Goal: Task Accomplishment & Management: Use online tool/utility

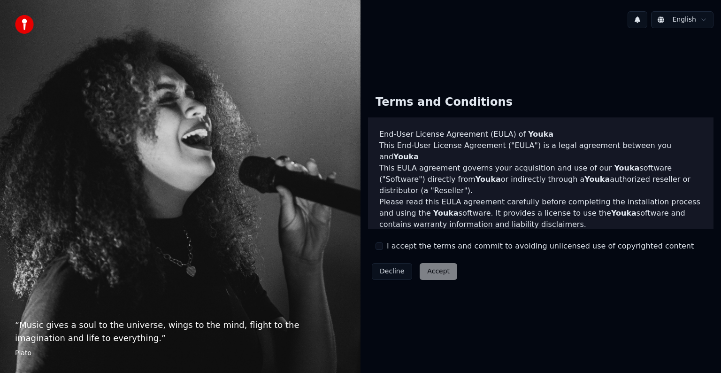
click at [439, 273] on div "Decline Accept" at bounding box center [414, 271] width 93 height 24
click at [429, 272] on div "Decline Accept" at bounding box center [414, 271] width 93 height 24
click at [694, 21] on html "“ Music gives a soul to the universe, wings to the mind, flight to the imaginat…" at bounding box center [360, 186] width 721 height 373
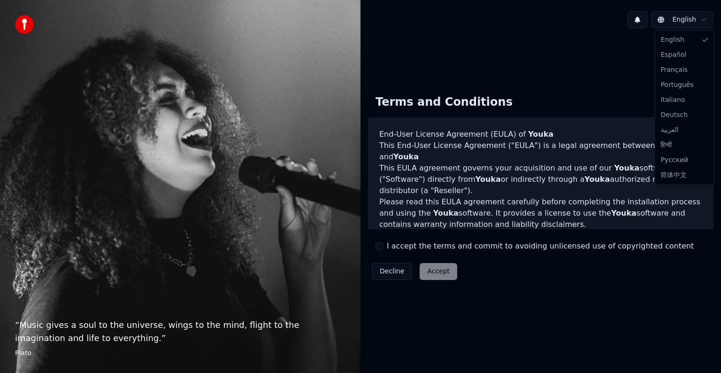
click at [694, 21] on html "“ Music gives a soul to the universe, wings to the mind, flight to the imaginat…" at bounding box center [360, 186] width 721 height 373
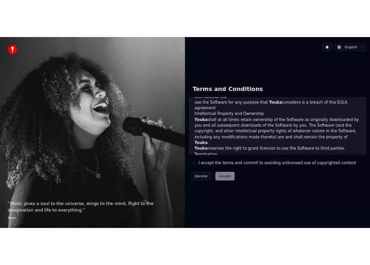
scroll to position [507, 0]
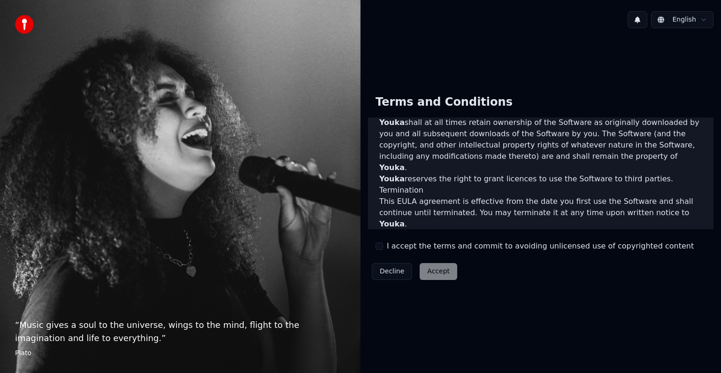
click at [437, 272] on div "Decline Accept" at bounding box center [414, 271] width 93 height 24
click at [379, 243] on button "I accept the terms and commit to avoiding unlicensed use of copyrighted content" at bounding box center [379, 246] width 8 height 8
click at [427, 246] on label "I accept the terms and commit to avoiding unlicensed use of copyrighted content" at bounding box center [540, 245] width 307 height 11
click at [383, 246] on button "I accept the terms and commit to avoiding unlicensed use of copyrighted content" at bounding box center [379, 246] width 8 height 8
click at [502, 239] on div "Terms and Conditions End-User License Agreement (EULA) of Youka This End-User L…" at bounding box center [540, 185] width 345 height 196
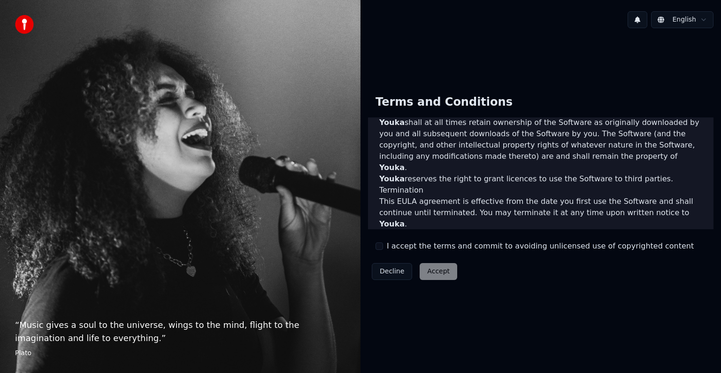
click at [387, 248] on label "I accept the terms and commit to avoiding unlicensed use of copyrighted content" at bounding box center [540, 245] width 307 height 11
click at [383, 248] on button "I accept the terms and commit to avoiding unlicensed use of copyrighted content" at bounding box center [379, 246] width 8 height 8
click at [435, 274] on button "Accept" at bounding box center [438, 271] width 38 height 17
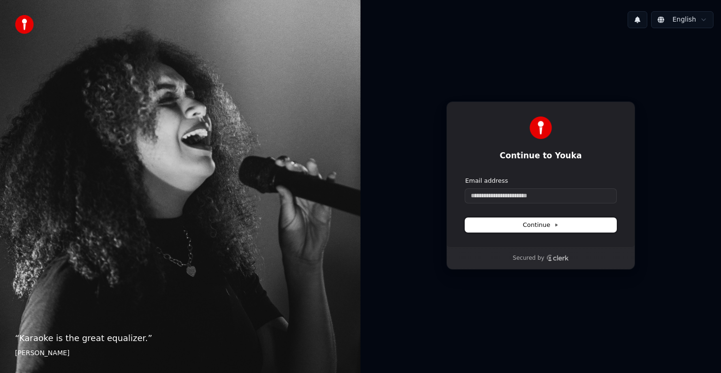
click at [528, 224] on span "Continue" at bounding box center [541, 225] width 36 height 8
click at [472, 221] on button "Continue" at bounding box center [540, 225] width 151 height 14
click at [473, 221] on button "Continue" at bounding box center [540, 225] width 151 height 14
paste input "**********"
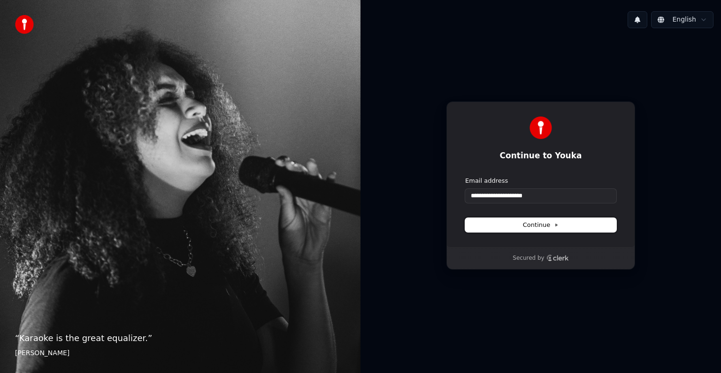
click at [546, 220] on button "Continue" at bounding box center [540, 225] width 151 height 14
type input "**********"
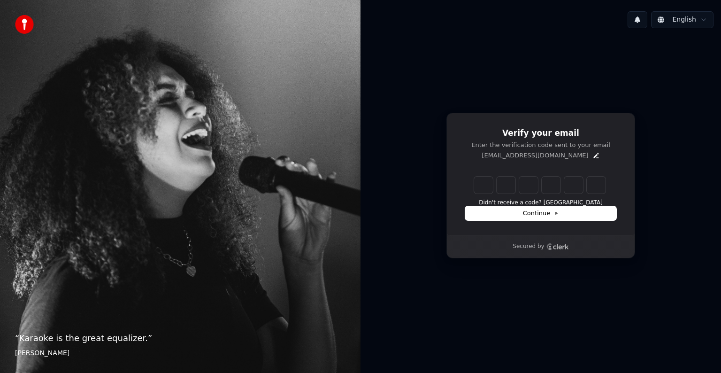
type input "******"
type input "*"
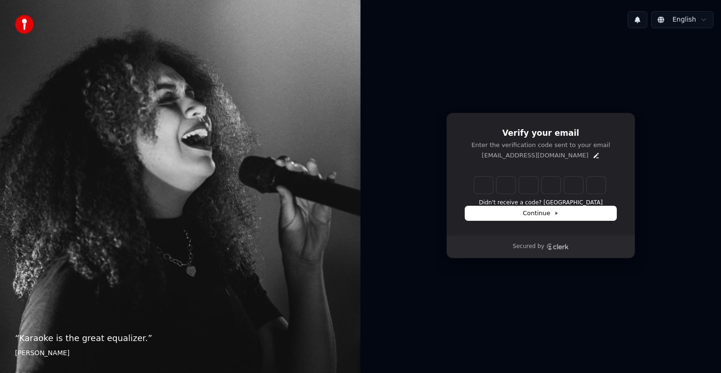
type input "*"
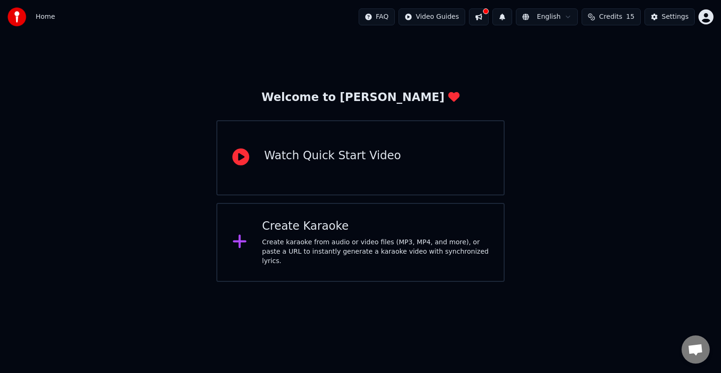
click at [313, 163] on div "Watch Quick Start Video" at bounding box center [332, 157] width 137 height 19
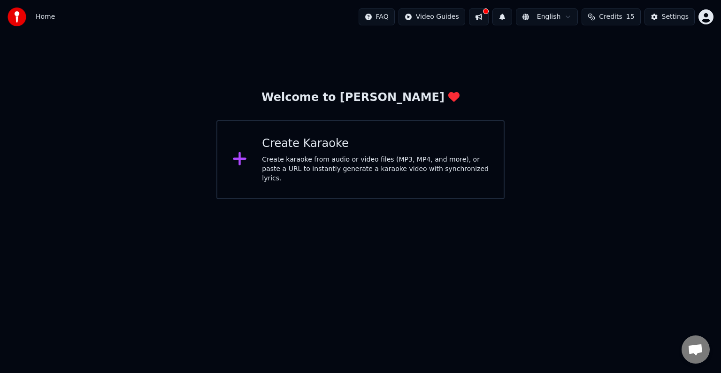
click at [238, 161] on icon at bounding box center [240, 159] width 14 height 14
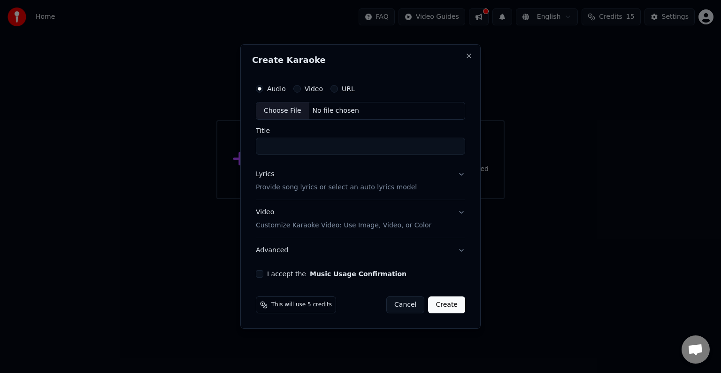
click at [315, 83] on div "Audio Video URL" at bounding box center [360, 88] width 209 height 19
click at [314, 85] on label "Video" at bounding box center [314, 88] width 18 height 7
click at [301, 85] on button "Video" at bounding box center [297, 89] width 8 height 8
click at [276, 63] on h2 "Create Karaoke" at bounding box center [360, 60] width 217 height 8
click at [258, 90] on button "Audio" at bounding box center [260, 89] width 8 height 8
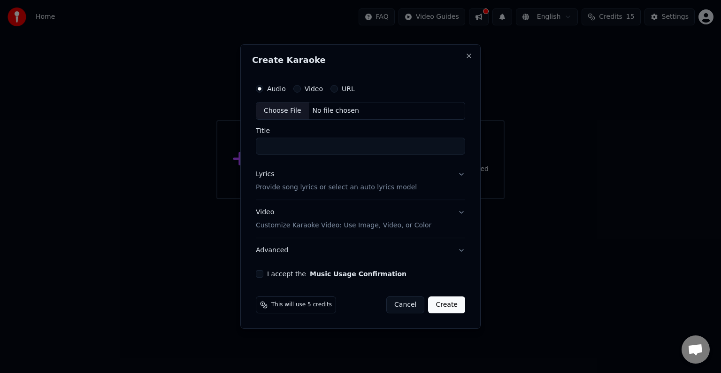
click at [312, 88] on label "Video" at bounding box center [314, 88] width 18 height 7
click at [301, 88] on button "Video" at bounding box center [297, 89] width 8 height 8
click at [310, 90] on label "Video" at bounding box center [314, 88] width 18 height 7
click at [301, 90] on button "Video" at bounding box center [297, 89] width 8 height 8
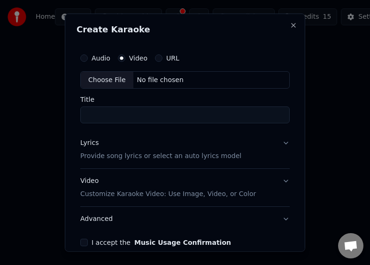
click at [106, 75] on div "Choose File" at bounding box center [107, 79] width 53 height 17
type input "**********"
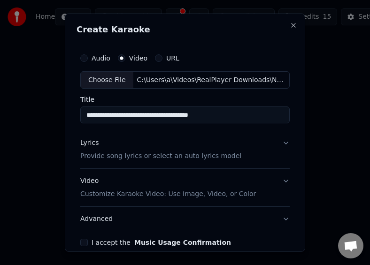
scroll to position [45, 0]
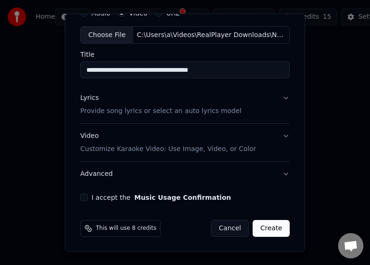
click at [271, 229] on button "Create" at bounding box center [270, 228] width 37 height 17
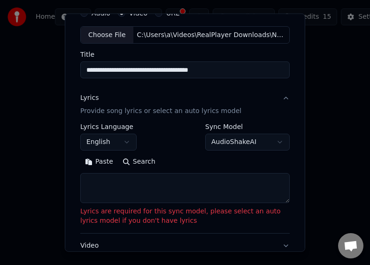
scroll to position [0, 0]
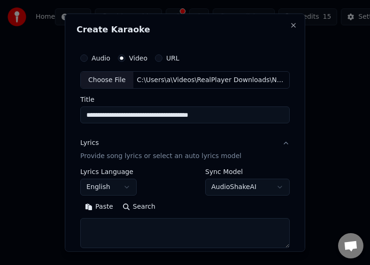
click at [87, 143] on div "Lyrics" at bounding box center [89, 142] width 18 height 9
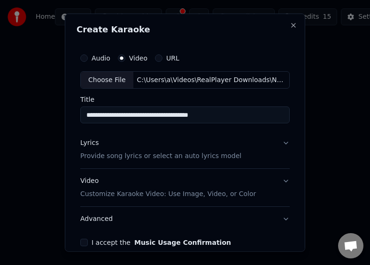
click at [285, 141] on div "**********" at bounding box center [184, 154] width 217 height 219
click at [277, 144] on button "Lyrics Provide song lyrics or select an auto lyrics model" at bounding box center [184, 150] width 209 height 38
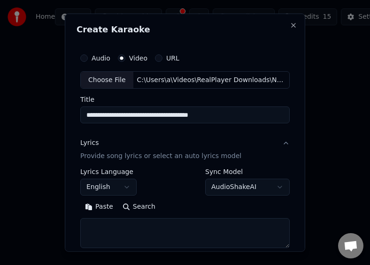
click at [122, 188] on button "English" at bounding box center [108, 187] width 56 height 17
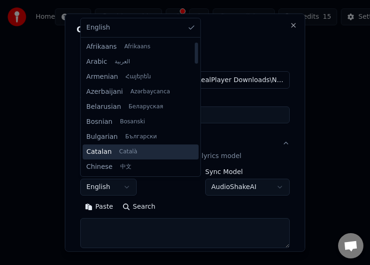
scroll to position [94, 0]
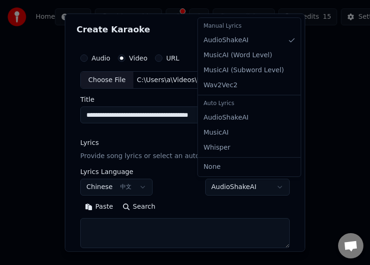
click at [264, 188] on body "**********" at bounding box center [185, 111] width 370 height 223
click at [265, 185] on body "**********" at bounding box center [185, 111] width 370 height 223
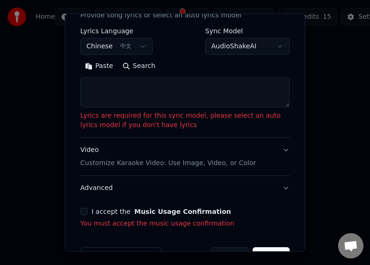
scroll to position [168, 0]
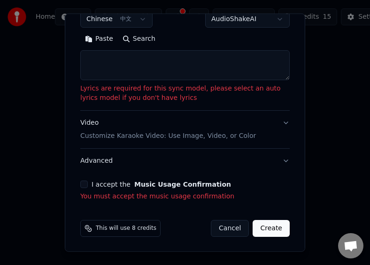
click at [265, 228] on button "Create" at bounding box center [270, 228] width 37 height 17
select select "**"
click at [271, 228] on button "Create" at bounding box center [270, 228] width 37 height 17
click at [253, 94] on p "Lyrics are required for this sync model, please select an auto lyrics model if …" at bounding box center [184, 93] width 209 height 19
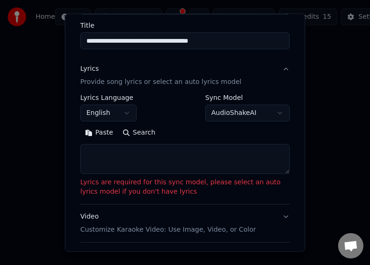
scroll to position [27, 0]
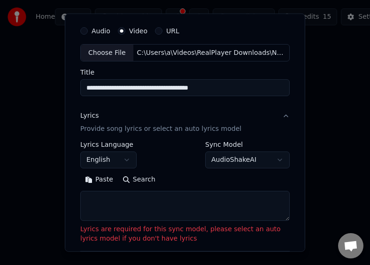
click at [238, 160] on body "**********" at bounding box center [185, 111] width 370 height 223
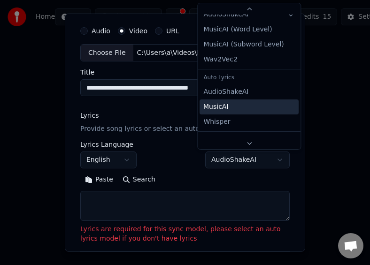
scroll to position [23, 0]
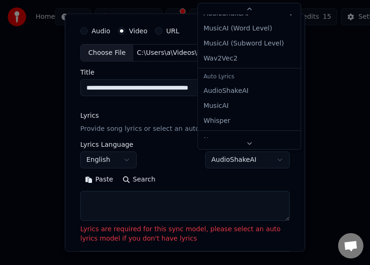
click at [212, 76] on div "Auto Lyrics" at bounding box center [248, 76] width 99 height 13
click at [273, 73] on div "Auto Lyrics" at bounding box center [248, 76] width 99 height 13
select select "****"
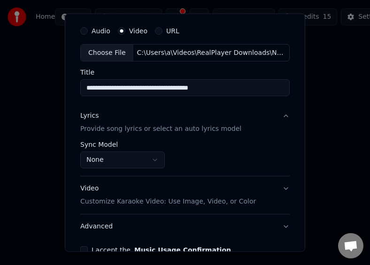
click at [105, 129] on p "Provide song lyrics or select an auto lyrics model" at bounding box center [160, 128] width 161 height 9
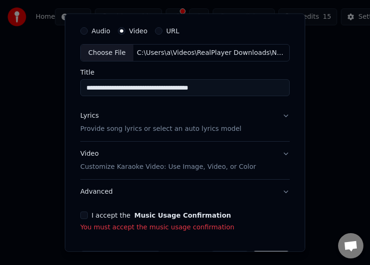
click at [90, 117] on div "Lyrics" at bounding box center [89, 115] width 18 height 9
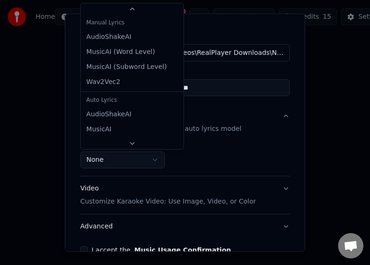
click at [117, 161] on body "**********" at bounding box center [185, 111] width 370 height 223
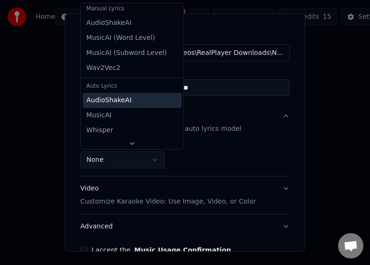
scroll to position [0, 0]
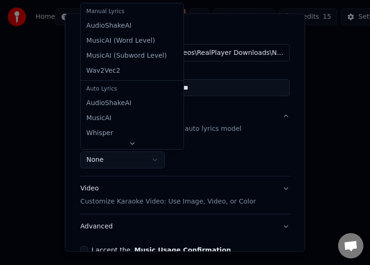
click at [95, 89] on div "Auto Lyrics" at bounding box center [132, 89] width 99 height 13
select select "**********"
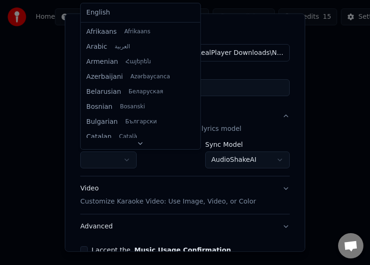
click at [130, 163] on body "**********" at bounding box center [185, 111] width 370 height 223
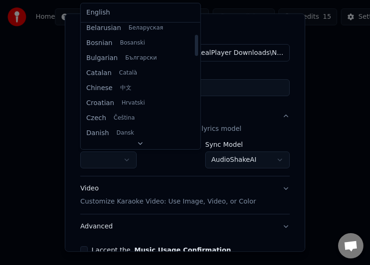
scroll to position [63, 0]
select select "**"
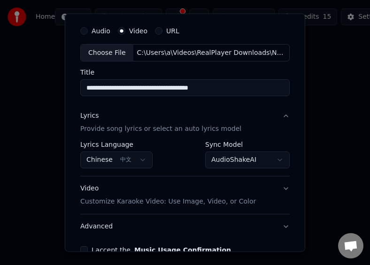
click at [134, 202] on p "Customize Karaoke Video: Use Image, Video, or Color" at bounding box center [167, 201] width 175 height 9
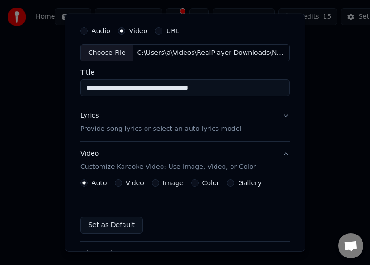
click at [84, 183] on circle "button" at bounding box center [84, 183] width 3 height 3
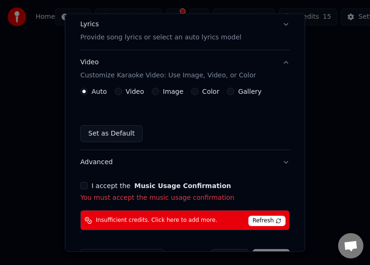
scroll to position [121, 0]
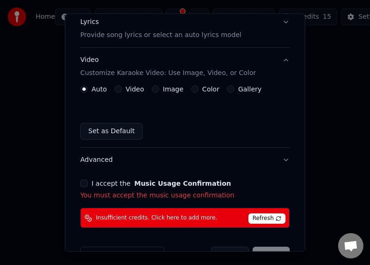
click at [100, 133] on button "Set as Default" at bounding box center [111, 131] width 62 height 17
click at [263, 216] on span "Refresh" at bounding box center [266, 218] width 37 height 10
click at [281, 159] on button "Advanced" at bounding box center [184, 160] width 209 height 24
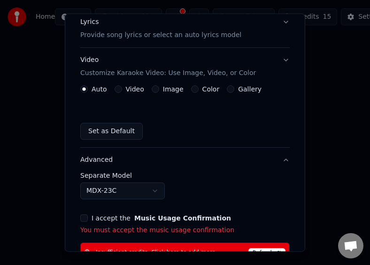
scroll to position [120, 0]
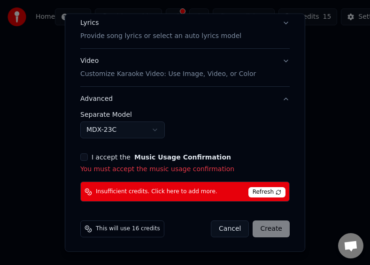
click at [179, 162] on div "I accept the Music Usage Confirmation You must accept the music usage confirmat…" at bounding box center [184, 163] width 209 height 21
click at [114, 157] on label "I accept the Music Usage Confirmation" at bounding box center [160, 157] width 139 height 7
click at [88, 157] on button "I accept the Music Usage Confirmation" at bounding box center [84, 157] width 8 height 8
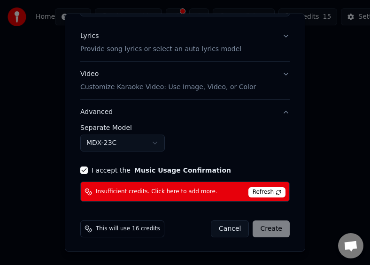
click at [263, 190] on span "Refresh" at bounding box center [266, 192] width 37 height 10
click at [264, 228] on div "Cancel Create" at bounding box center [250, 229] width 79 height 17
click at [266, 190] on span "Refresh" at bounding box center [266, 192] width 37 height 10
click at [84, 173] on button "I accept the Music Usage Confirmation" at bounding box center [84, 171] width 8 height 8
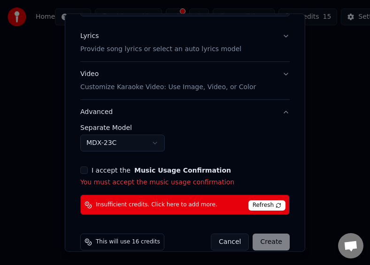
click at [84, 171] on button "I accept the Music Usage Confirmation" at bounding box center [84, 171] width 8 height 8
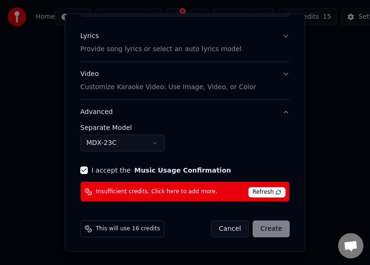
click at [97, 191] on span "Insufficient credits. Click here to add more." at bounding box center [157, 192] width 122 height 8
click at [263, 189] on span "Refresh" at bounding box center [266, 192] width 37 height 10
click at [129, 224] on div "This will use 16 credits" at bounding box center [122, 229] width 84 height 17
click at [227, 230] on button "Cancel" at bounding box center [230, 229] width 38 height 17
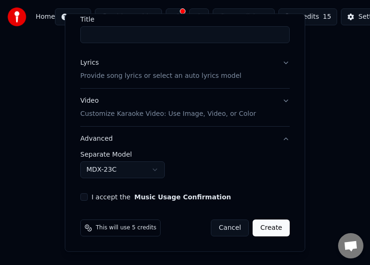
scroll to position [80, 0]
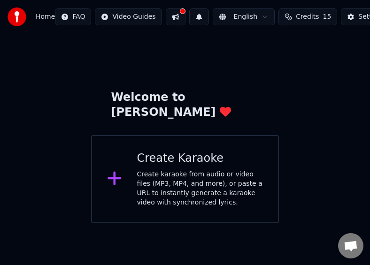
click at [169, 14] on button at bounding box center [176, 16] width 20 height 17
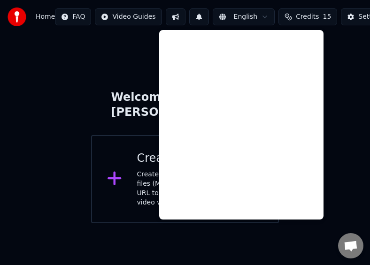
click at [297, 16] on span "Credits" at bounding box center [307, 16] width 23 height 9
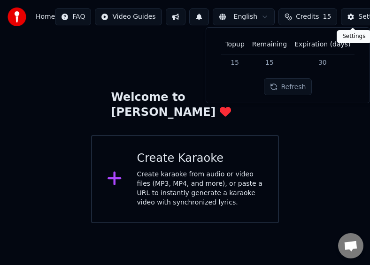
click at [358, 15] on div "Settings" at bounding box center [371, 16] width 27 height 9
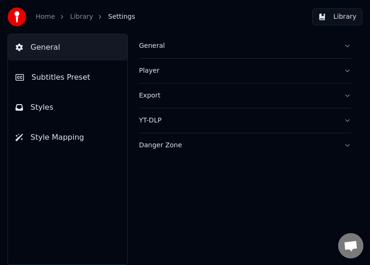
click at [154, 146] on div "Danger Zone" at bounding box center [237, 145] width 197 height 9
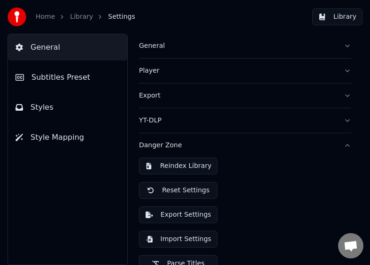
click at [156, 142] on div "Danger Zone" at bounding box center [237, 145] width 197 height 9
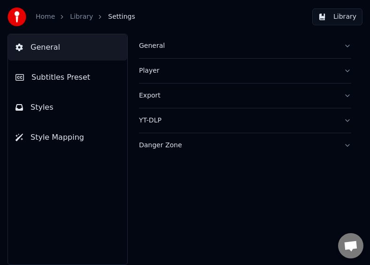
click at [21, 21] on img at bounding box center [17, 17] width 19 height 19
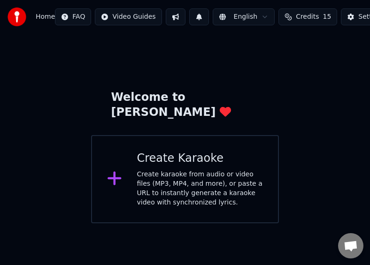
click at [136, 175] on div "Create Karaoke Create karaoke from audio or video files (MP3, MP4, and more), o…" at bounding box center [185, 179] width 188 height 88
click at [190, 170] on div "Create karaoke from audio or video files (MP3, MP4, and more), or paste a URL t…" at bounding box center [200, 189] width 126 height 38
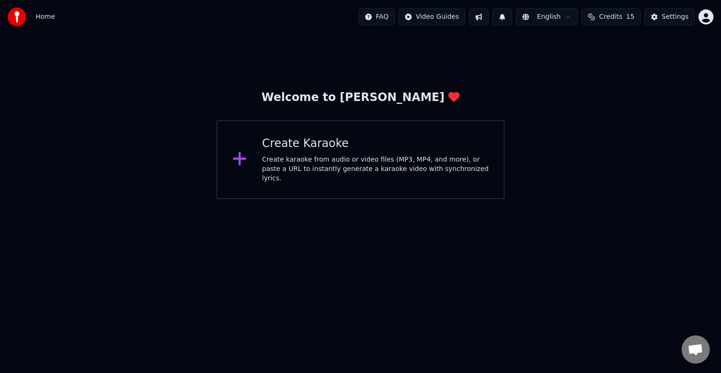
click at [282, 162] on div "Create karaoke from audio or video files (MP3, MP4, and more), or paste a URL t…" at bounding box center [375, 169] width 227 height 28
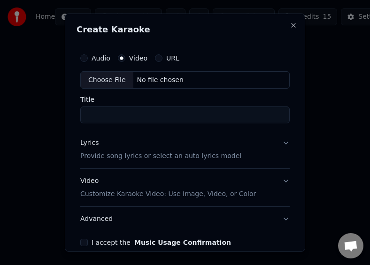
click at [89, 117] on input "Title" at bounding box center [184, 115] width 209 height 17
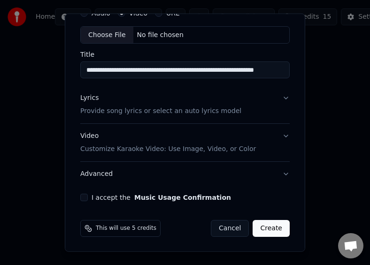
type input "**********"
click at [262, 229] on button "Create" at bounding box center [270, 228] width 37 height 17
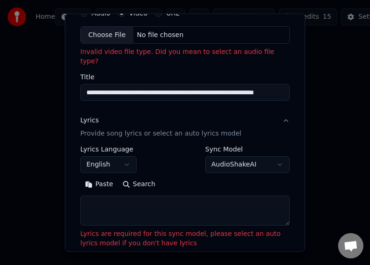
click at [241, 53] on p "Invalid video file type. Did you mean to select an audio file type?" at bounding box center [184, 56] width 209 height 19
click at [111, 51] on p "Invalid video file type. Did you mean to select an audio file type?" at bounding box center [184, 56] width 209 height 19
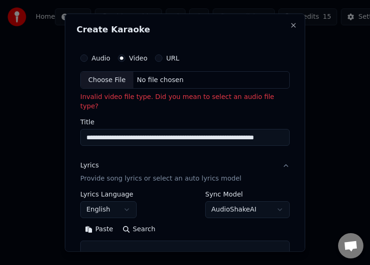
click at [169, 54] on label "URL" at bounding box center [172, 57] width 13 height 7
click at [162, 54] on button "URL" at bounding box center [159, 58] width 8 height 8
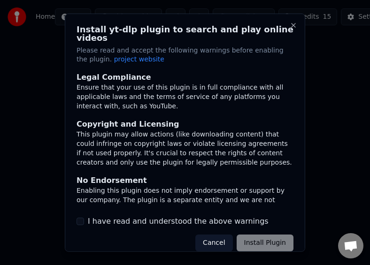
click at [259, 236] on div "Cancel Install Plugin" at bounding box center [244, 243] width 98 height 17
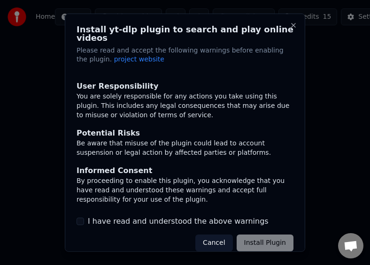
scroll to position [2, 0]
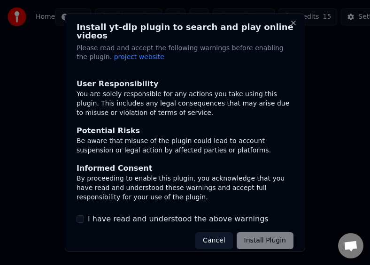
click at [257, 232] on div "Cancel Install Plugin" at bounding box center [244, 240] width 98 height 17
click at [256, 232] on div "Cancel Install Plugin" at bounding box center [244, 240] width 98 height 17
click at [290, 23] on button "Close" at bounding box center [294, 23] width 8 height 8
click at [290, 22] on button "Close" at bounding box center [294, 23] width 8 height 8
click at [250, 232] on div "Cancel Install Plugin" at bounding box center [244, 240] width 98 height 17
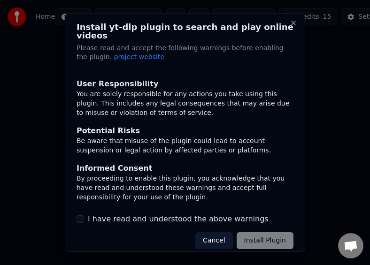
click at [254, 236] on div "Cancel Install Plugin" at bounding box center [244, 240] width 98 height 17
click at [78, 215] on button "I have read and understood the above warnings" at bounding box center [80, 219] width 8 height 8
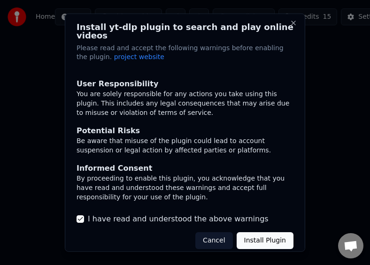
click at [252, 232] on button "Install Plugin" at bounding box center [264, 240] width 57 height 17
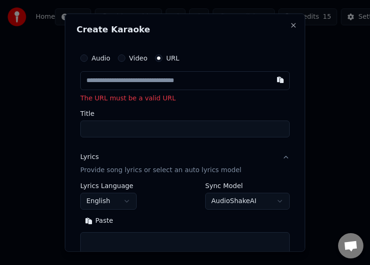
click at [191, 99] on p "The URL must be a valid URL" at bounding box center [184, 97] width 209 height 9
click at [161, 82] on input "text" at bounding box center [184, 80] width 209 height 19
type input "**********"
type input "***"
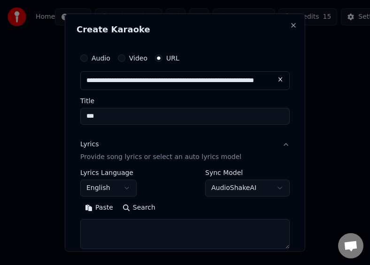
type input "**********"
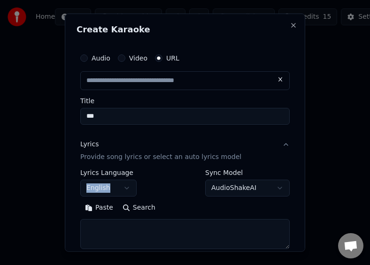
drag, startPoint x: 296, startPoint y: 135, endPoint x: 297, endPoint y: 163, distance: 27.7
click at [300, 190] on div "**********" at bounding box center [185, 132] width 240 height 239
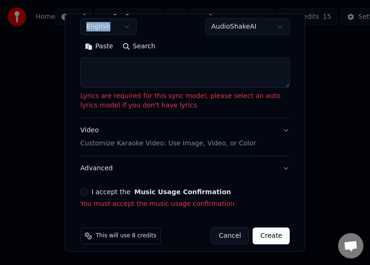
scroll to position [169, 0]
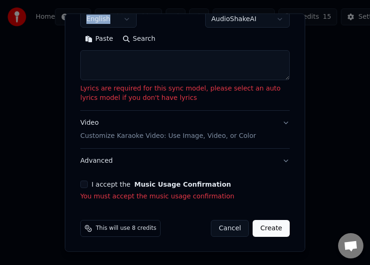
click at [268, 227] on button "Create" at bounding box center [270, 228] width 37 height 17
type input "**********"
click at [256, 228] on button "Create" at bounding box center [270, 228] width 37 height 17
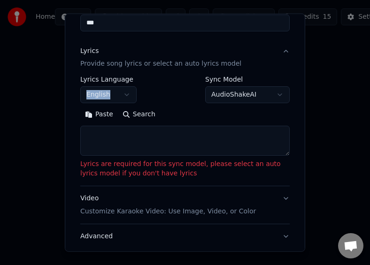
scroll to position [28, 0]
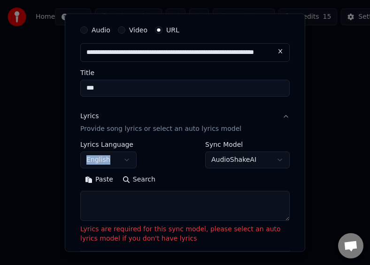
click at [125, 158] on body "**********" at bounding box center [185, 111] width 370 height 223
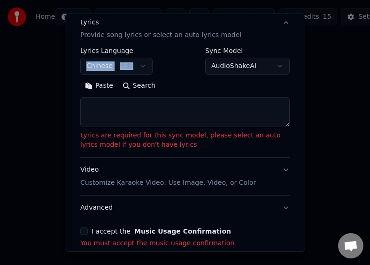
scroll to position [169, 0]
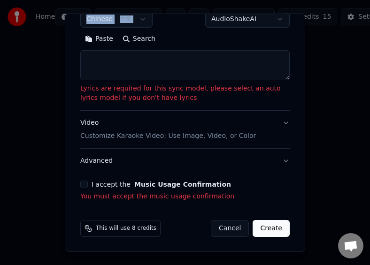
click at [272, 227] on button "Create" at bounding box center [270, 228] width 37 height 17
select select "**"
click at [272, 227] on button "Create" at bounding box center [270, 228] width 37 height 17
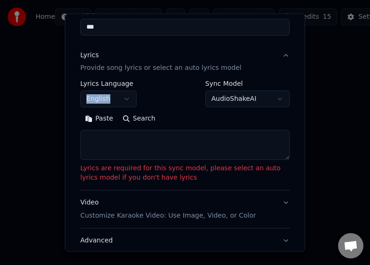
scroll to position [94, 0]
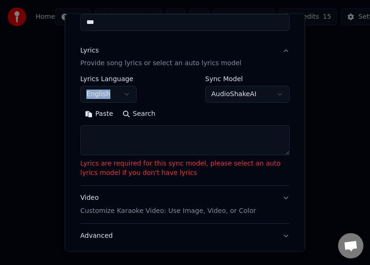
click at [168, 66] on p "Provide song lyrics or select an auto lyrics model" at bounding box center [160, 63] width 161 height 9
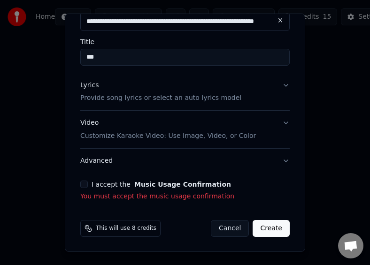
click at [279, 83] on button "Lyrics Provide song lyrics or select an auto lyrics model" at bounding box center [184, 92] width 209 height 38
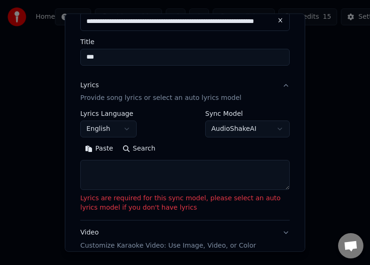
scroll to position [94, 0]
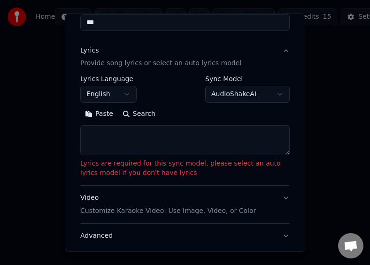
click at [128, 95] on body "**********" at bounding box center [185, 111] width 370 height 223
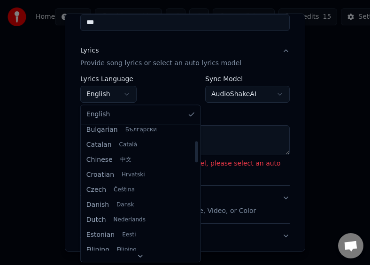
select select "**"
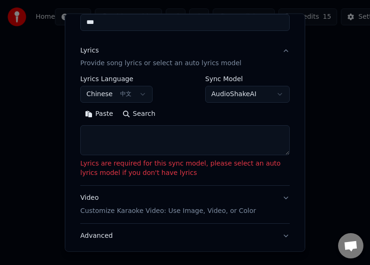
click at [128, 115] on button "Search" at bounding box center [139, 114] width 42 height 15
click at [139, 113] on button "Search" at bounding box center [139, 114] width 42 height 15
click at [101, 110] on button "Paste" at bounding box center [99, 114] width 38 height 15
type textarea "******"
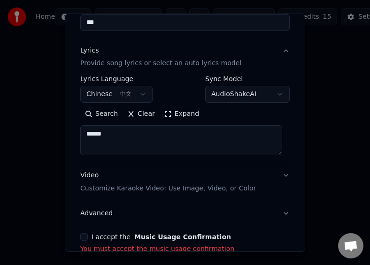
click at [145, 113] on button "Clear" at bounding box center [140, 114] width 37 height 15
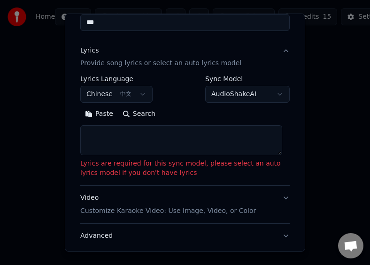
click at [139, 167] on p "Lyrics are required for this sync model, please select an auto lyrics model if …" at bounding box center [184, 168] width 209 height 19
click at [90, 199] on div "Video Customize Karaoke Video: Use Image, Video, or Color" at bounding box center [167, 204] width 175 height 23
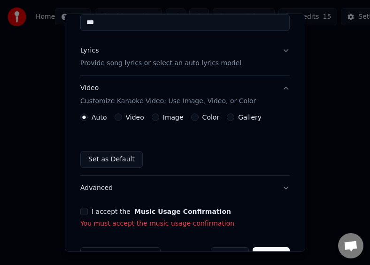
click at [127, 117] on label "Video" at bounding box center [135, 117] width 18 height 7
click at [122, 117] on button "Video" at bounding box center [118, 118] width 8 height 8
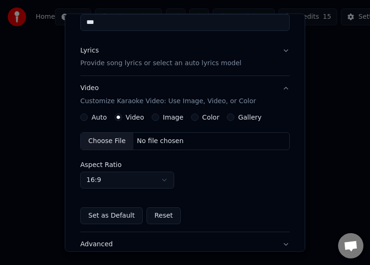
scroll to position [177, 0]
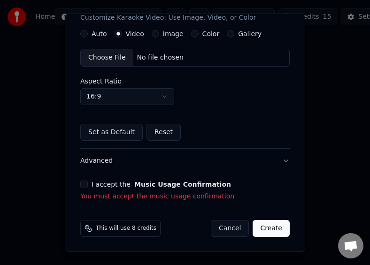
click at [94, 163] on button "Advanced" at bounding box center [184, 161] width 209 height 24
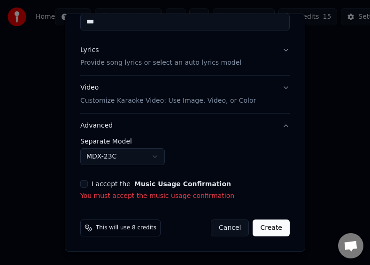
scroll to position [94, 0]
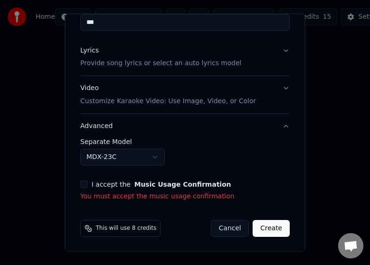
click at [96, 156] on body "**********" at bounding box center [185, 111] width 370 height 223
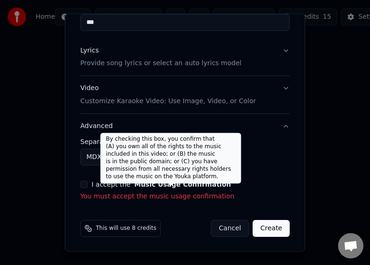
click at [147, 183] on button "Music Usage Confirmation" at bounding box center [182, 184] width 97 height 7
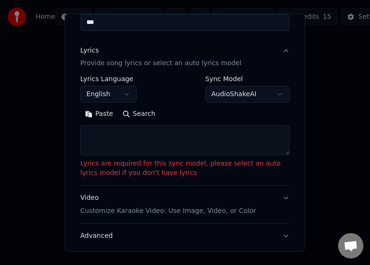
click at [120, 171] on p "Lyrics are required for this sync model, please select an auto lyrics model if …" at bounding box center [184, 168] width 209 height 19
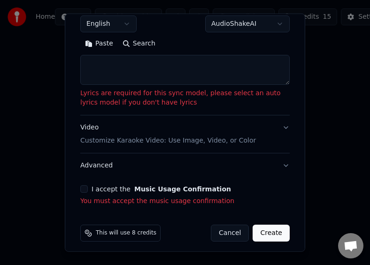
scroll to position [169, 0]
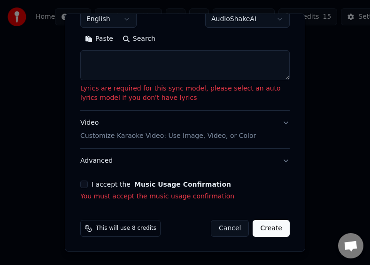
click at [252, 229] on button "Create" at bounding box center [270, 228] width 37 height 17
click at [253, 229] on button "Create" at bounding box center [270, 228] width 37 height 17
click at [87, 183] on button "I accept the Music Usage Confirmation" at bounding box center [84, 185] width 8 height 8
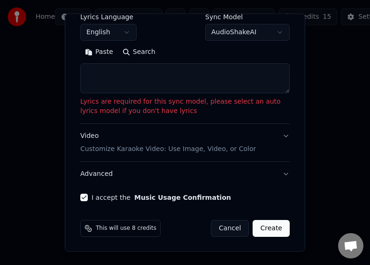
click at [264, 231] on button "Create" at bounding box center [270, 228] width 37 height 17
click at [263, 227] on button "Create" at bounding box center [270, 228] width 37 height 17
click at [262, 229] on button "Create" at bounding box center [270, 228] width 37 height 17
click at [244, 114] on p "Lyrics are required for this sync model, please select an auto lyrics model if …" at bounding box center [184, 106] width 209 height 19
click at [271, 230] on button "Create" at bounding box center [270, 228] width 37 height 17
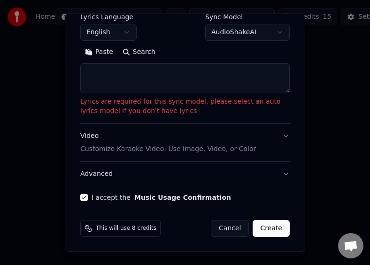
click at [222, 223] on button "Cancel" at bounding box center [230, 228] width 38 height 17
select select
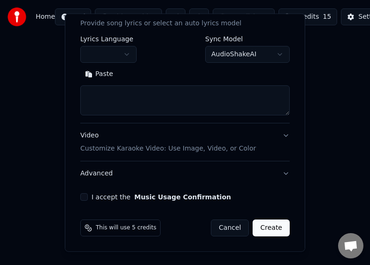
scroll to position [133, 0]
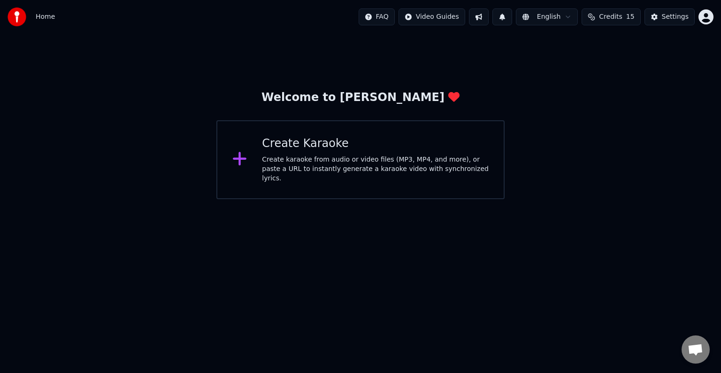
click at [286, 151] on div "Create Karaoke" at bounding box center [375, 143] width 227 height 15
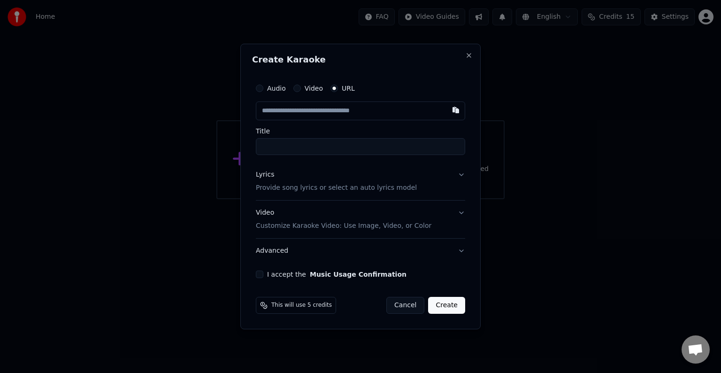
click at [350, 90] on label "URL" at bounding box center [348, 88] width 13 height 7
click at [338, 90] on button "URL" at bounding box center [334, 88] width 8 height 8
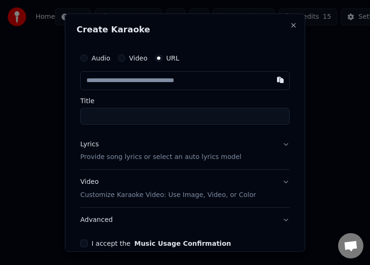
type input "**********"
type input "***"
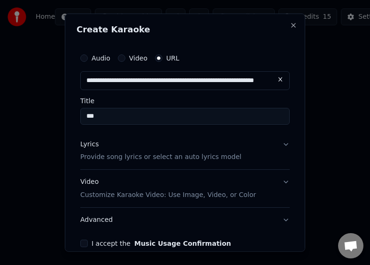
scroll to position [46, 0]
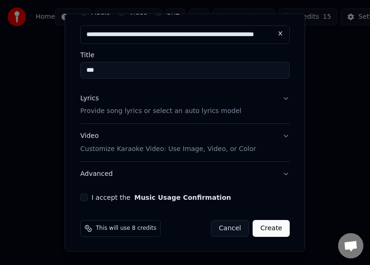
type input "**********"
click at [279, 99] on button "Lyrics Provide song lyrics or select an auto lyrics model" at bounding box center [184, 105] width 209 height 38
type input "**********"
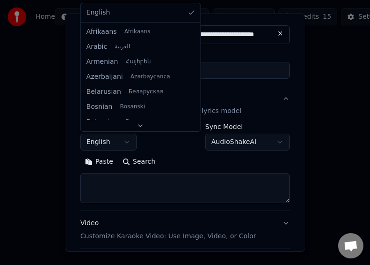
click at [89, 141] on body "**********" at bounding box center [185, 111] width 370 height 223
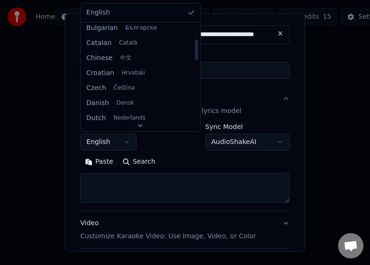
select select "**"
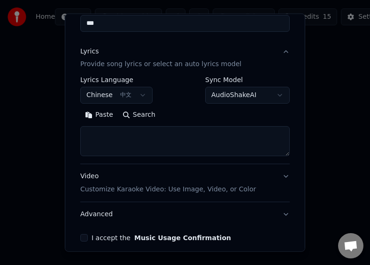
scroll to position [133, 0]
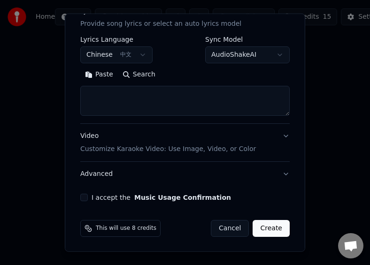
click at [279, 135] on button "Video Customize Karaoke Video: Use Image, Video, or Color" at bounding box center [184, 143] width 209 height 38
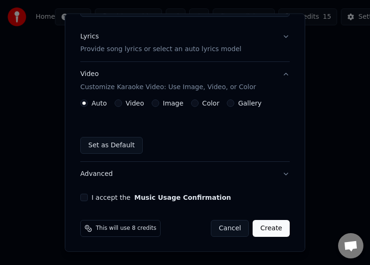
scroll to position [108, 0]
click at [279, 133] on div "Auto Video Image Color Gallery Set as Default" at bounding box center [184, 126] width 209 height 54
click at [277, 172] on button "Advanced" at bounding box center [184, 174] width 209 height 24
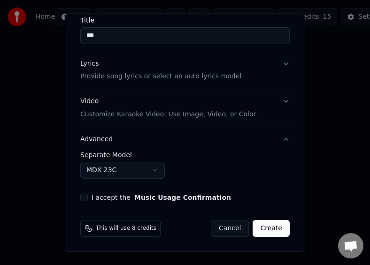
scroll to position [81, 0]
click at [101, 157] on label "Separate Model" at bounding box center [184, 155] width 209 height 7
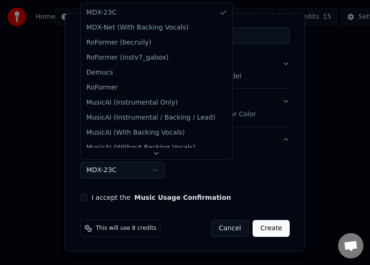
click at [110, 172] on body "**********" at bounding box center [185, 111] width 370 height 223
click at [110, 171] on body "**********" at bounding box center [185, 111] width 370 height 223
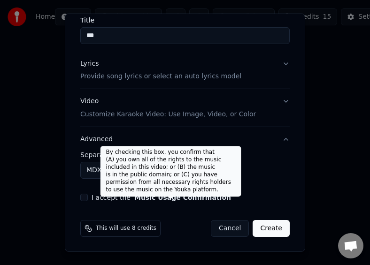
click at [134, 199] on button "Music Usage Confirmation" at bounding box center [182, 197] width 97 height 7
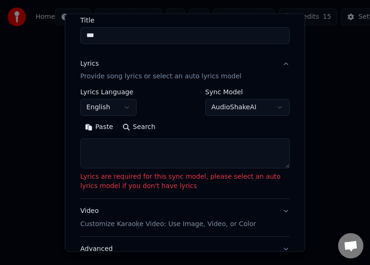
click at [83, 182] on p "Lyrics are required for this sync model, please select an auto lyrics model if …" at bounding box center [184, 181] width 209 height 19
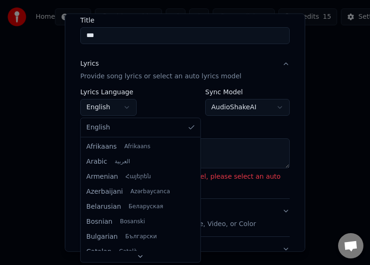
click at [128, 106] on body "**********" at bounding box center [185, 111] width 370 height 223
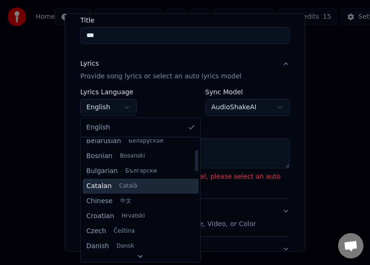
scroll to position [94, 0]
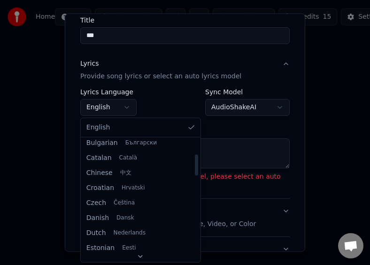
select select "**"
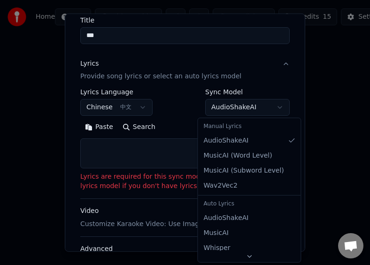
click at [217, 110] on body "**********" at bounding box center [185, 111] width 370 height 223
click at [233, 127] on div "Manual Lyrics" at bounding box center [248, 126] width 99 height 13
click at [229, 125] on div "Manual Lyrics" at bounding box center [248, 126] width 99 height 13
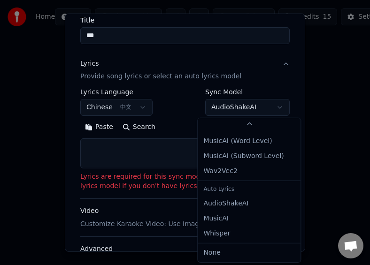
scroll to position [26, 0]
select select "**********"
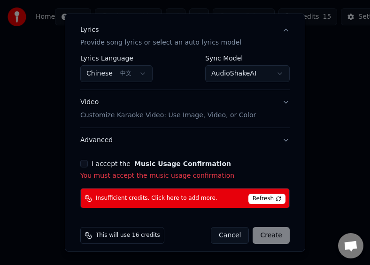
scroll to position [121, 0]
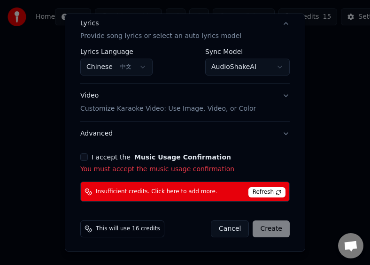
click at [88, 154] on div "I accept the Music Usage Confirmation" at bounding box center [184, 157] width 209 height 8
click at [88, 157] on div "I accept the Music Usage Confirmation" at bounding box center [184, 157] width 209 height 8
click at [98, 157] on label "I accept the Music Usage Confirmation" at bounding box center [160, 157] width 139 height 7
click at [88, 157] on button "I accept the Music Usage Confirmation" at bounding box center [84, 157] width 8 height 8
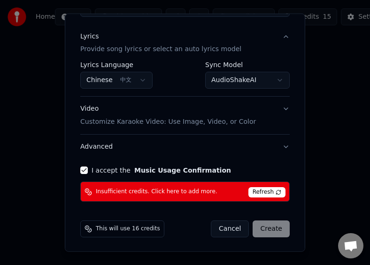
click at [119, 155] on button "Advanced" at bounding box center [184, 147] width 209 height 24
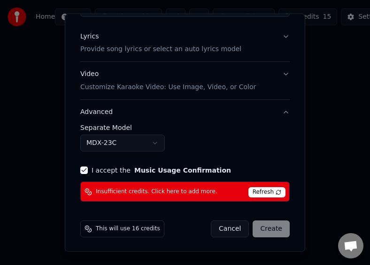
click at [271, 231] on div "Cancel Create" at bounding box center [250, 229] width 79 height 17
click at [259, 192] on span "Refresh" at bounding box center [266, 192] width 37 height 10
click at [260, 191] on span "Refresh" at bounding box center [266, 192] width 37 height 10
click at [279, 236] on div "Cancel Create" at bounding box center [250, 229] width 79 height 17
click at [96, 232] on div "This will use 16 credits" at bounding box center [122, 229] width 84 height 17
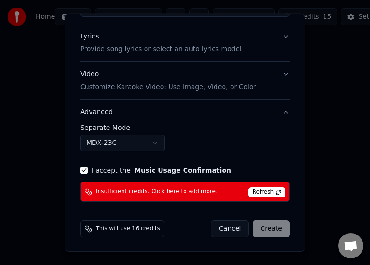
click at [110, 228] on span "This will use 16 credits" at bounding box center [128, 229] width 64 height 8
drag, startPoint x: 184, startPoint y: 191, endPoint x: 190, endPoint y: 191, distance: 6.1
click at [185, 191] on span "Insufficient credits. Click here to add more." at bounding box center [157, 192] width 122 height 8
